Goal: Information Seeking & Learning: Learn about a topic

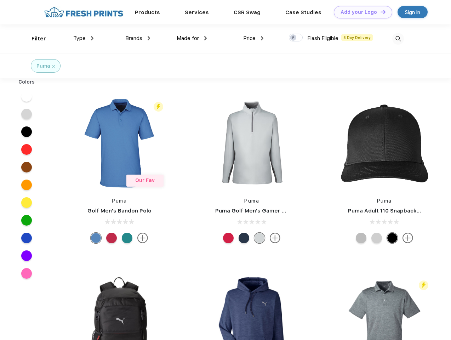
click at [360, 12] on link "Add your Logo Design Tool" at bounding box center [363, 12] width 58 height 12
click at [0, 0] on div "Design Tool" at bounding box center [0, 0] width 0 height 0
click at [380, 12] on link "Add your Logo Design Tool" at bounding box center [363, 12] width 58 height 12
click at [34, 39] on div "Filter" at bounding box center [38, 39] width 15 height 8
click at [83, 38] on span "Type" at bounding box center [79, 38] width 12 height 6
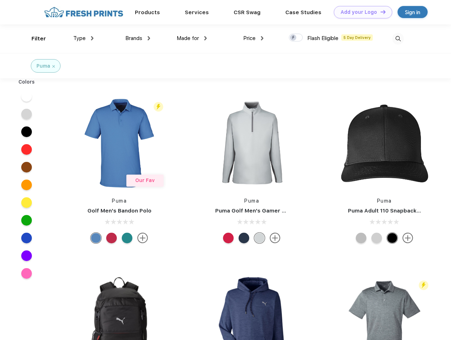
click at [138, 38] on span "Brands" at bounding box center [133, 38] width 17 height 6
click at [192, 38] on span "Made for" at bounding box center [187, 38] width 22 height 6
click at [253, 38] on span "Price" at bounding box center [249, 38] width 12 height 6
click at [296, 38] on div at bounding box center [296, 38] width 14 height 8
click at [293, 38] on input "checkbox" at bounding box center [291, 35] width 5 height 5
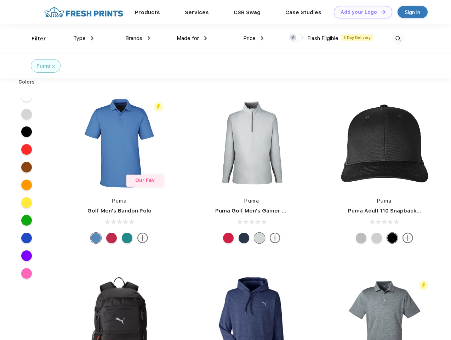
click at [398, 39] on img at bounding box center [398, 39] width 12 height 12
